Goal: Task Accomplishment & Management: Use online tool/utility

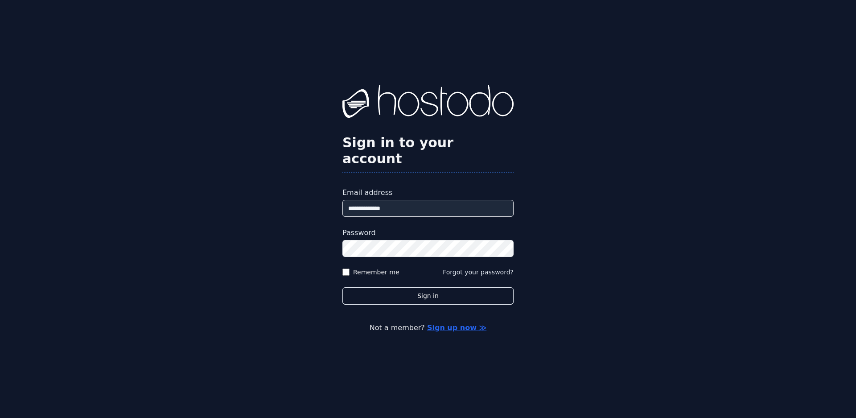
type input "**********"
click at [342, 287] on button "Sign in" at bounding box center [427, 295] width 171 height 17
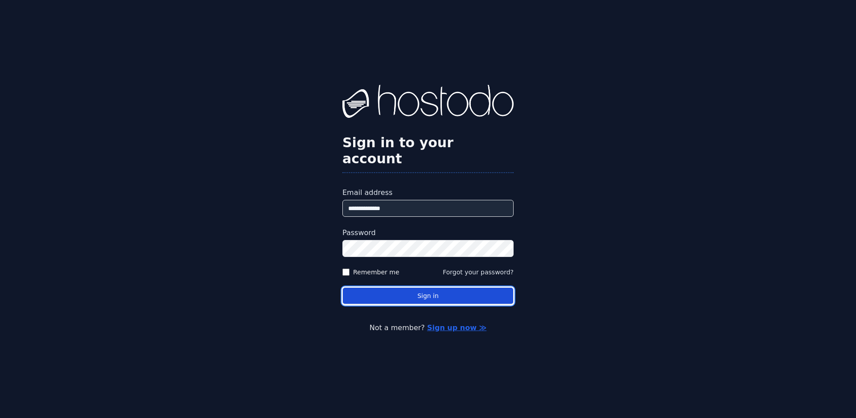
click at [427, 287] on button "Sign in" at bounding box center [427, 295] width 171 height 17
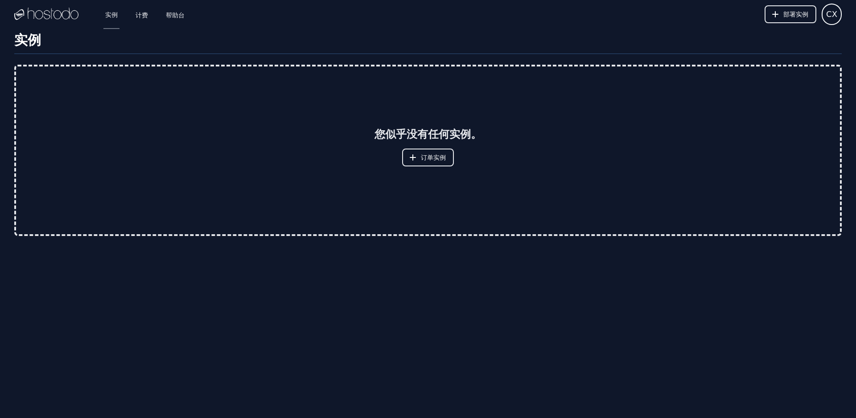
click at [636, 39] on h1 "实例" at bounding box center [427, 43] width 827 height 22
click at [142, 12] on font "计费" at bounding box center [141, 14] width 12 height 7
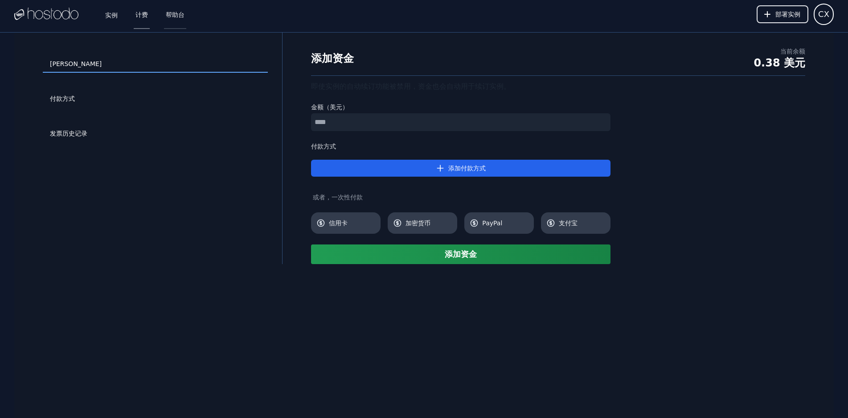
click at [172, 16] on font "帮助台" at bounding box center [175, 14] width 19 height 7
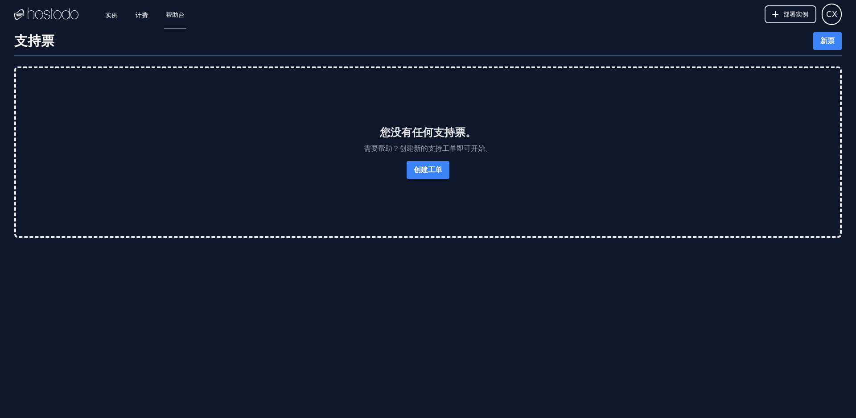
click at [794, 17] on font "部署实例" at bounding box center [795, 14] width 25 height 7
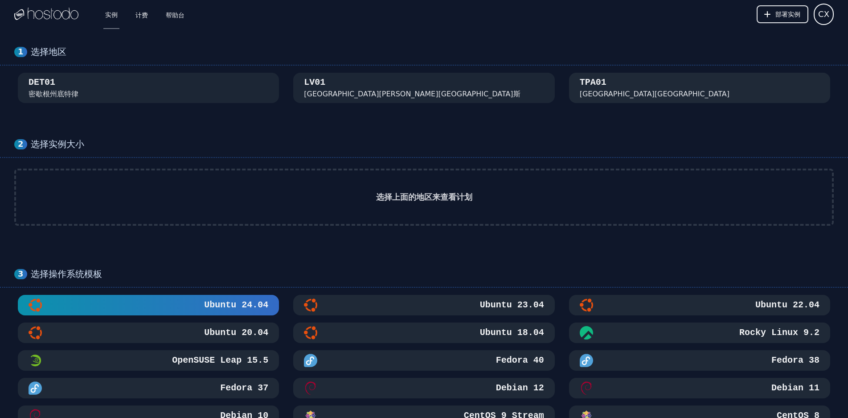
click at [596, 87] on font "TPA01" at bounding box center [593, 82] width 27 height 10
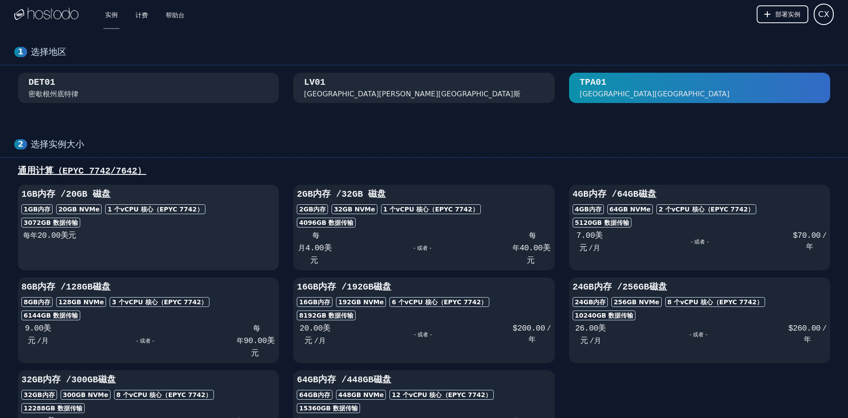
click at [252, 207] on div "1GB 内存 20 GB NVMe 1 个 vCPU 核心 （EPYC 7742）" at bounding box center [148, 209] width 254 height 10
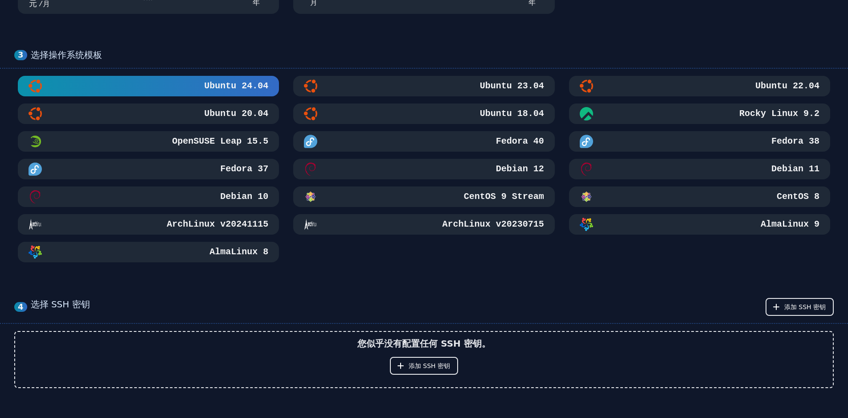
scroll to position [446, 0]
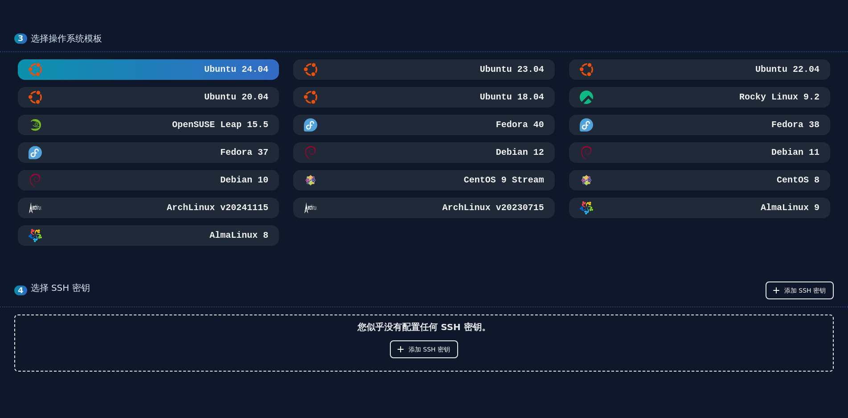
click at [639, 180] on div "CentOS 8" at bounding box center [699, 179] width 261 height 13
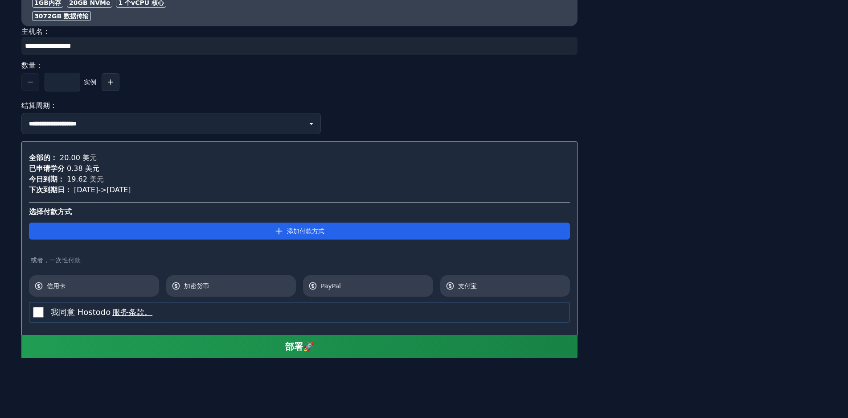
scroll to position [928, 0]
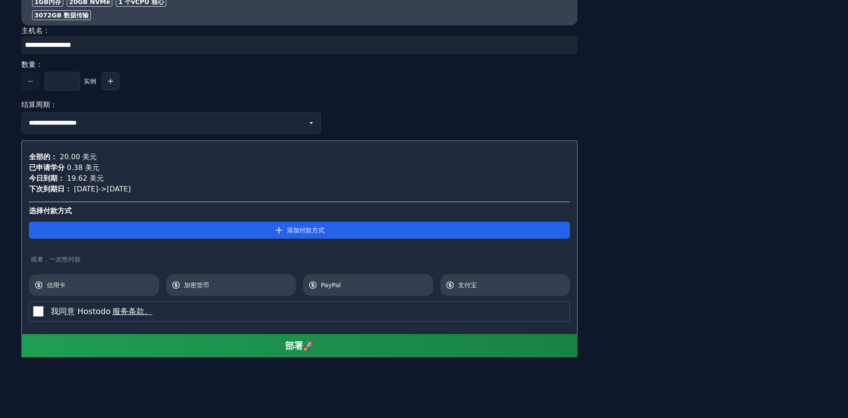
click at [50, 312] on div "我同意 Hostodo 服务条款。" at bounding box center [299, 311] width 541 height 20
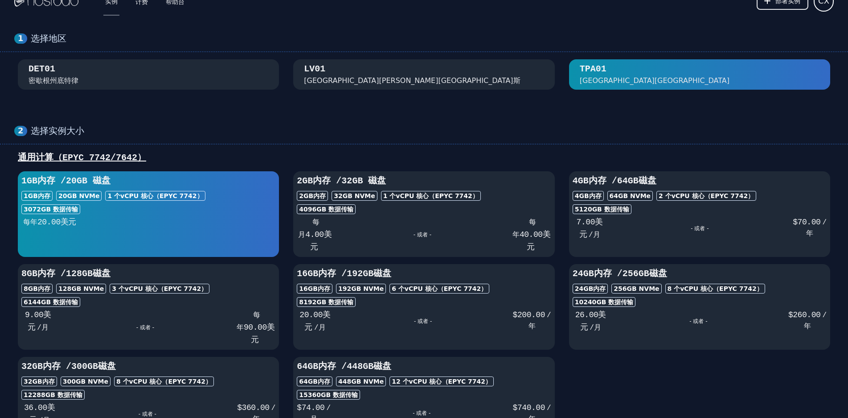
scroll to position [0, 0]
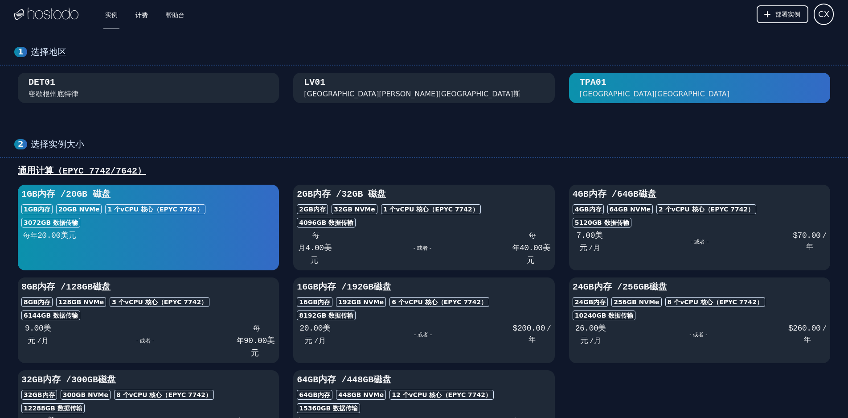
click at [57, 17] on img at bounding box center [46, 14] width 64 height 13
